Goal: Task Accomplishment & Management: Manage account settings

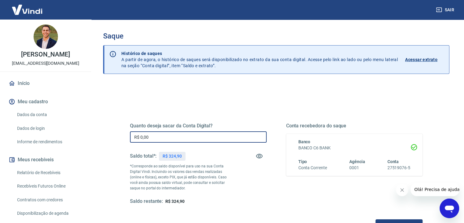
click at [173, 135] on input "R$ 0,00" at bounding box center [198, 136] width 137 height 11
type input "R$ 324,90"
click at [250, 188] on div "Quanto deseja sacar da Conta Digital? R$ 324,90 ​ Saldo total*: R$ 324,90 *Corr…" at bounding box center [198, 164] width 137 height 82
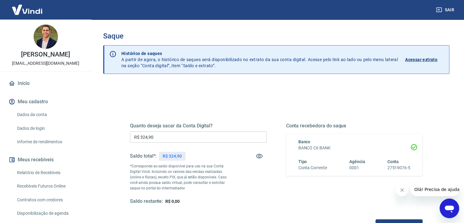
scroll to position [79, 0]
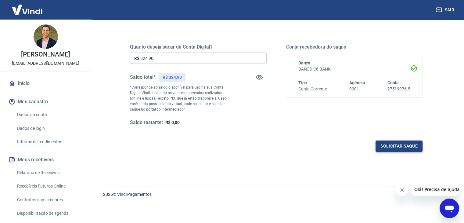
click at [399, 149] on button "Solicitar saque" at bounding box center [399, 145] width 47 height 11
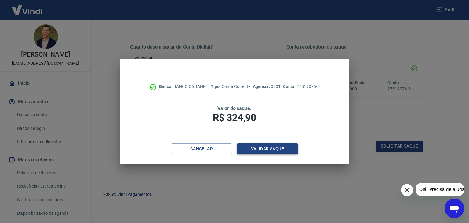
click at [276, 151] on button "Validar saque" at bounding box center [267, 148] width 61 height 11
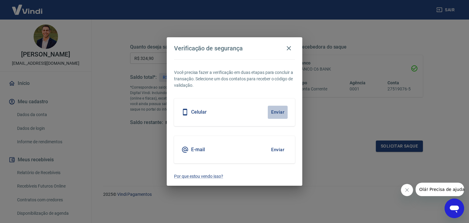
click at [278, 107] on button "Enviar" at bounding box center [278, 112] width 20 height 13
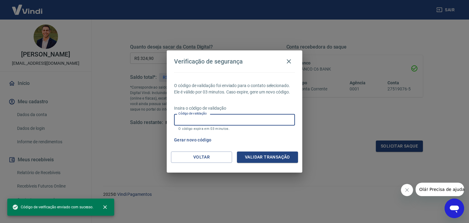
click at [249, 117] on input "Código de validação" at bounding box center [234, 119] width 121 height 11
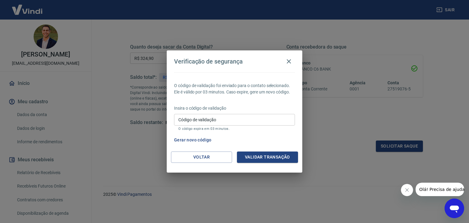
click at [268, 129] on p "O código expira em 03 minutos." at bounding box center [234, 129] width 112 height 4
click at [207, 115] on input "Código de validação" at bounding box center [234, 119] width 121 height 11
click at [187, 142] on button "Gerar novo código" at bounding box center [192, 139] width 42 height 11
click at [194, 158] on button "Voltar" at bounding box center [201, 156] width 61 height 11
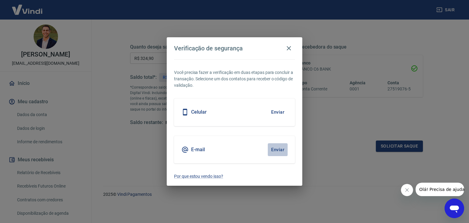
click at [275, 146] on button "Enviar" at bounding box center [278, 149] width 20 height 13
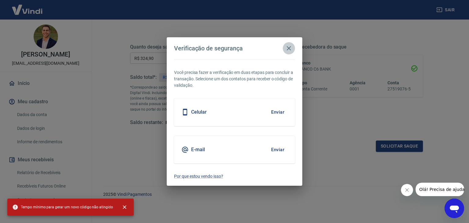
click at [289, 49] on icon "button" at bounding box center [288, 48] width 4 height 4
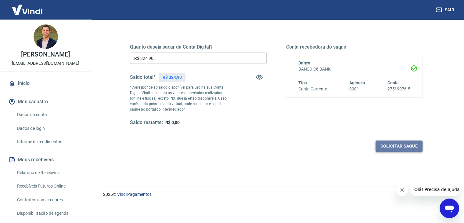
click at [418, 146] on button "Solicitar saque" at bounding box center [399, 145] width 47 height 11
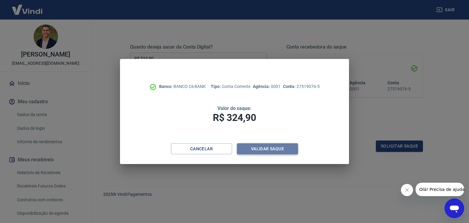
click at [269, 150] on button "Validar saque" at bounding box center [267, 148] width 61 height 11
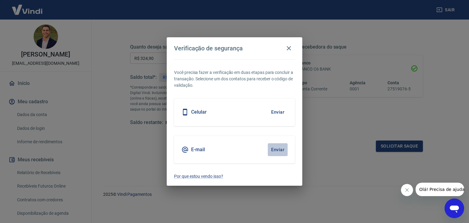
click at [283, 148] on button "Enviar" at bounding box center [278, 149] width 20 height 13
click at [279, 147] on button "Enviar" at bounding box center [278, 149] width 20 height 13
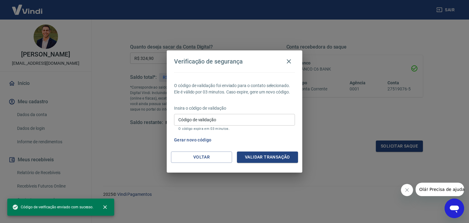
click at [239, 116] on input "Código de validação" at bounding box center [234, 119] width 121 height 11
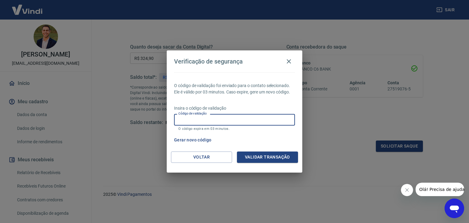
paste input "146700"
type input "146700"
click at [244, 151] on button "Validar transação" at bounding box center [267, 156] width 61 height 11
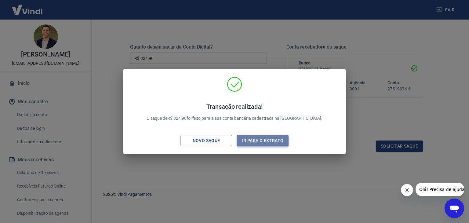
click at [265, 138] on button "Ir para o extrato" at bounding box center [263, 140] width 52 height 11
